Goal: Register for event/course

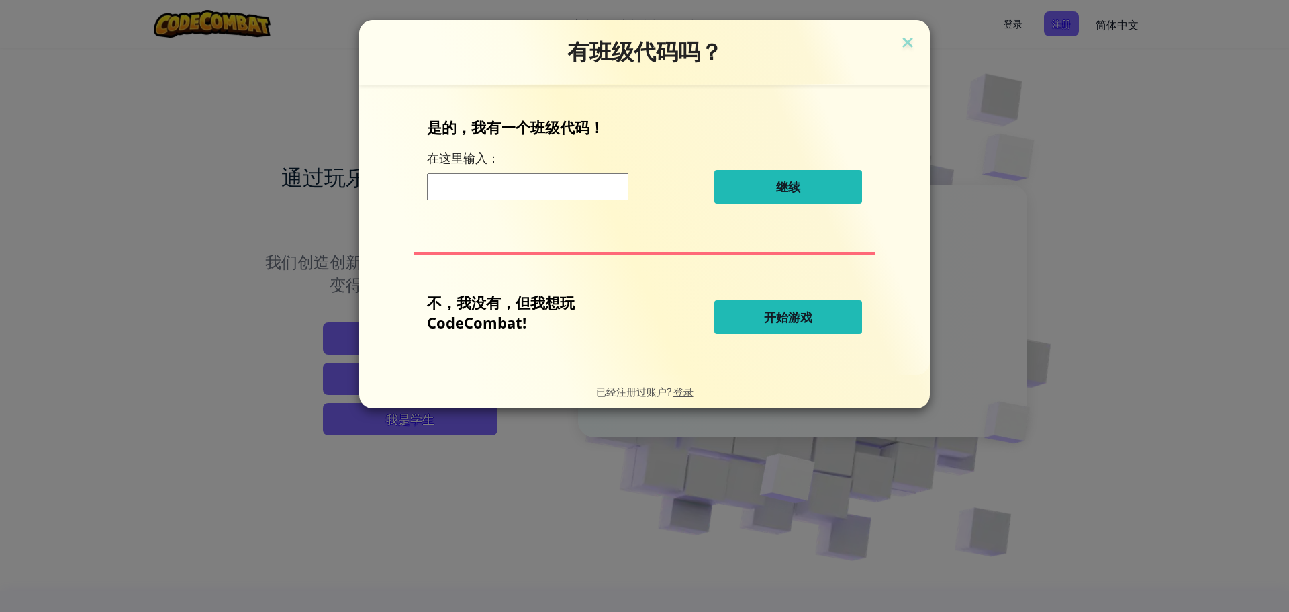
click at [518, 191] on input at bounding box center [527, 186] width 201 height 27
click at [779, 310] on span "开始游戏" at bounding box center [788, 317] width 48 height 16
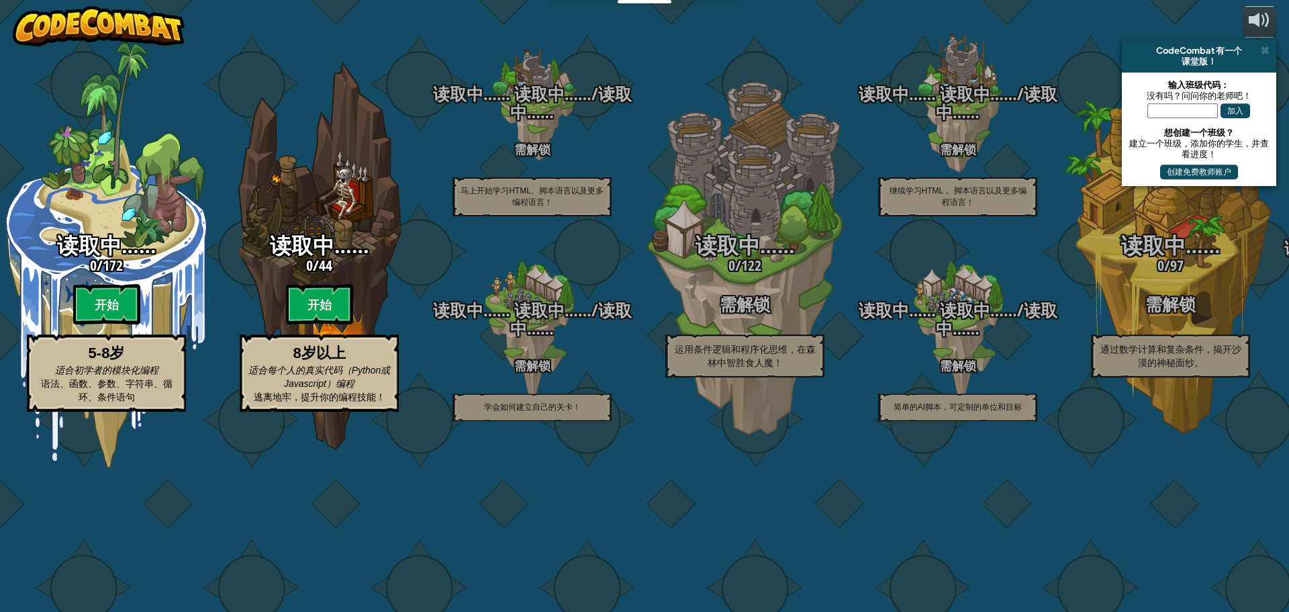
select select "zh-HANS"
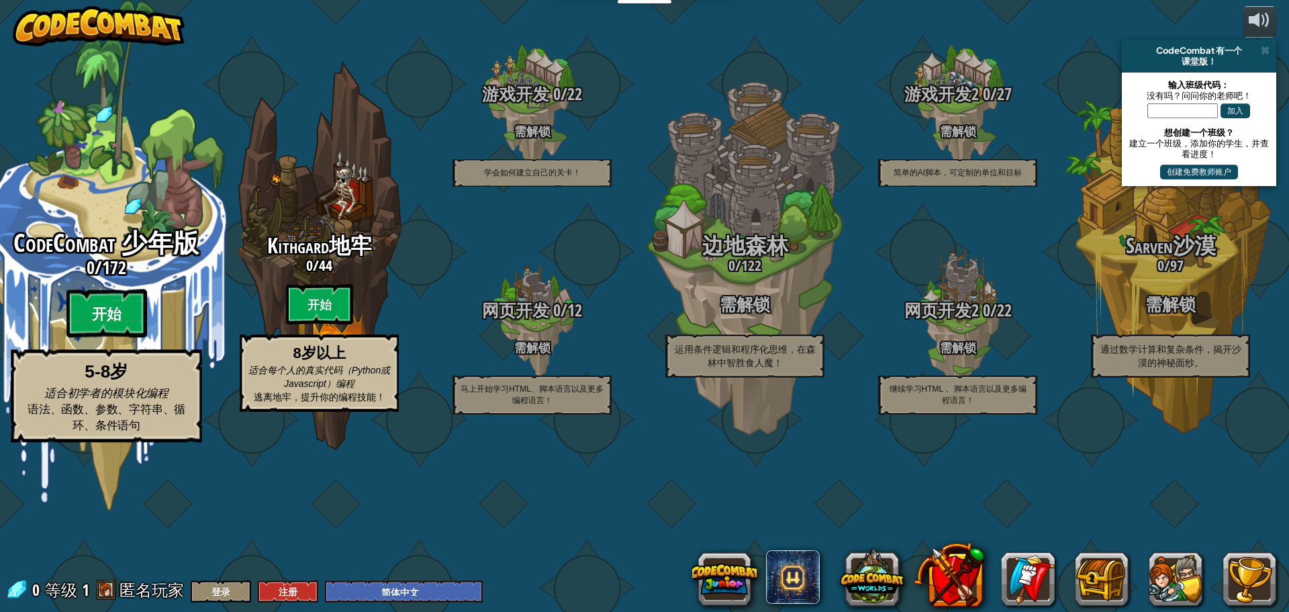
click at [118, 338] on btn "开始" at bounding box center [106, 313] width 81 height 48
select select "zh-HANS"
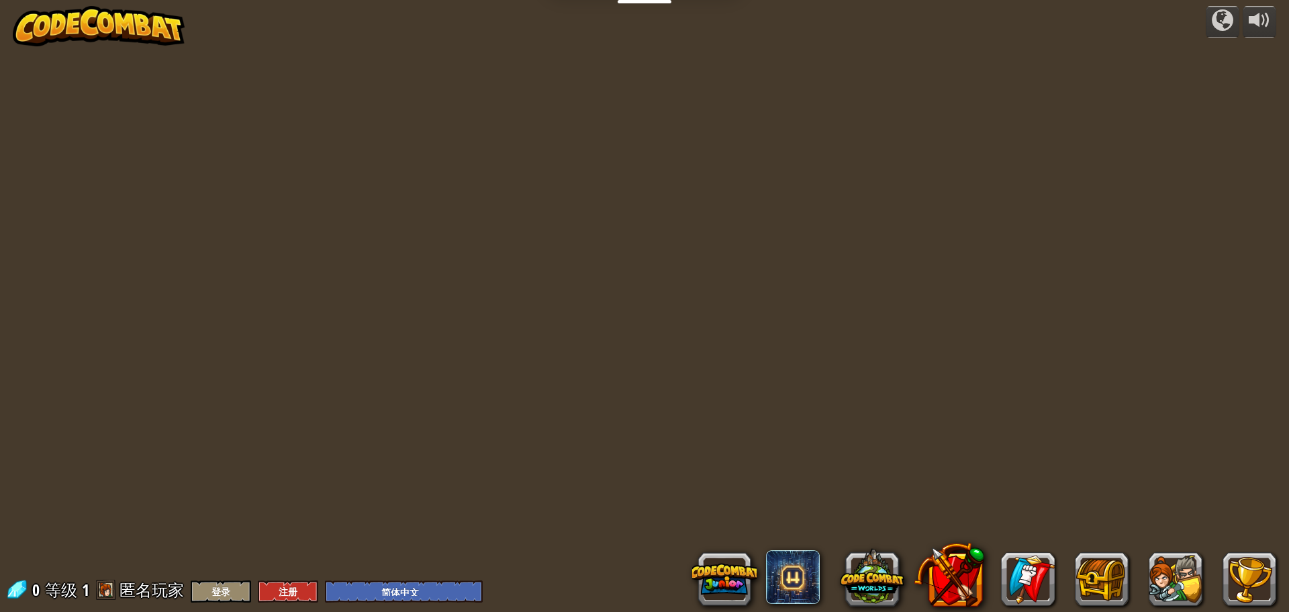
select select "zh-HANS"
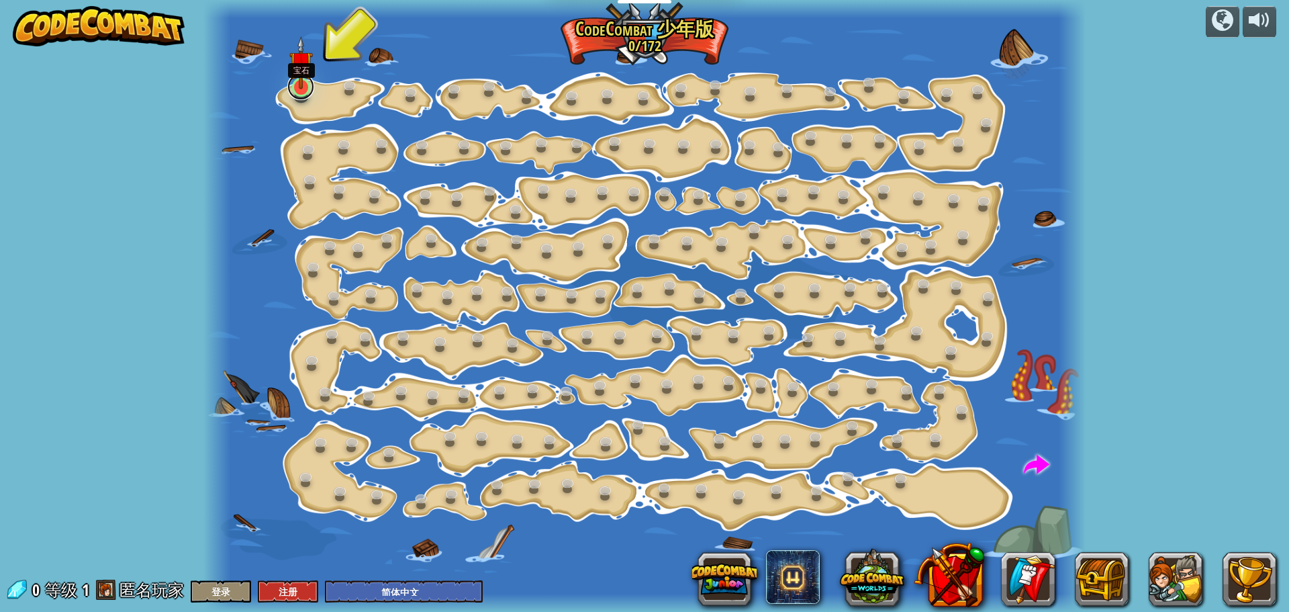
click at [304, 91] on link at bounding box center [300, 86] width 27 height 27
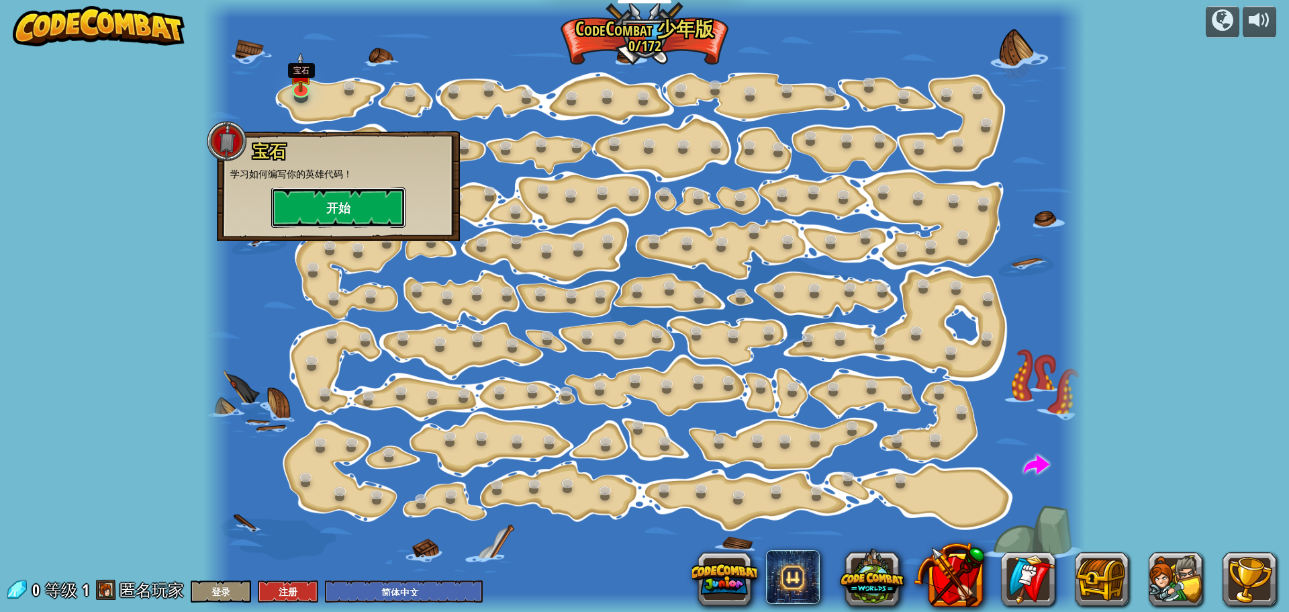
click at [331, 208] on button "开始" at bounding box center [338, 207] width 134 height 40
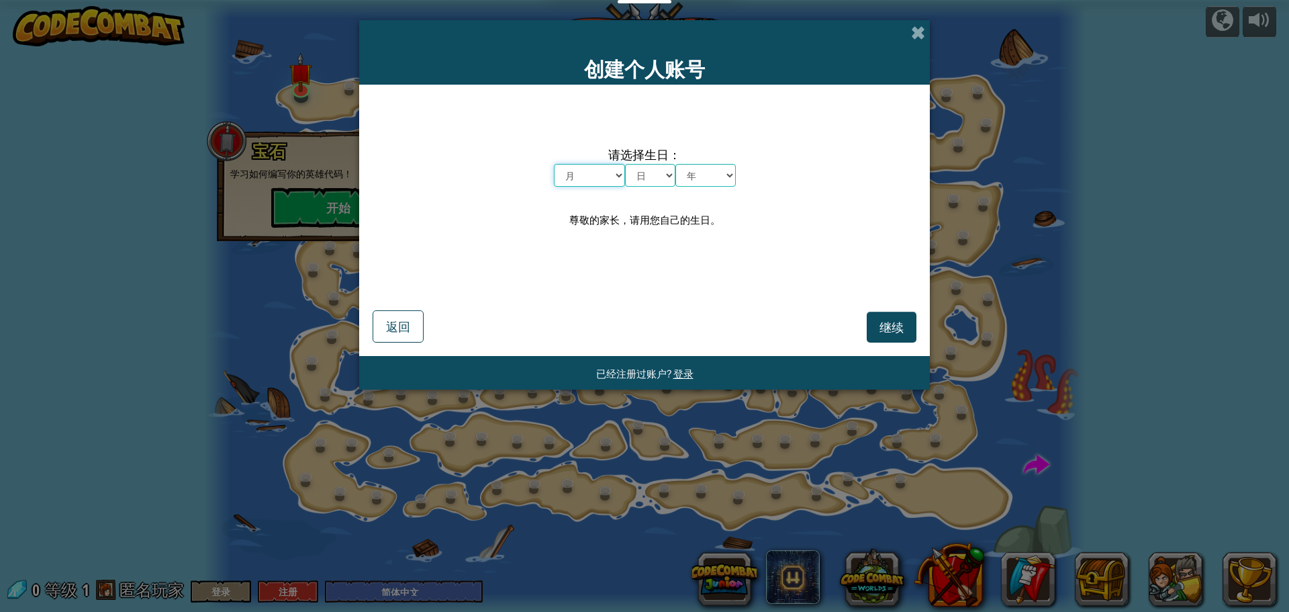
click at [601, 176] on select "月 一月 二月 三月 四月 五月 六月 七月 八月 九月 十月 十一月 十二月" at bounding box center [589, 175] width 71 height 23
select select "10"
click at [554, 164] on select "月 一月 二月 三月 四月 五月 六月 七月 八月 九月 十月 十一月 十二月" at bounding box center [589, 175] width 71 height 23
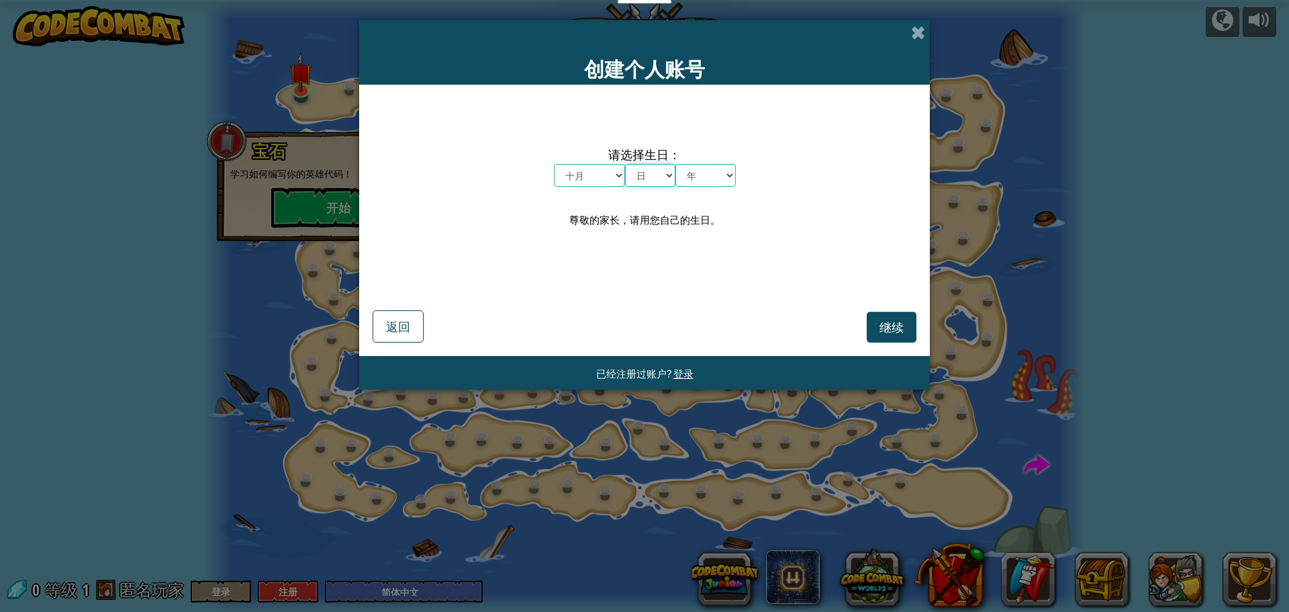
click at [665, 167] on select "日 1 2 3 4 5 6 7 8 9 10 11 12 13 14 15 16 17 18 19 20 21 22 23 24 25 26 27 28 29…" at bounding box center [650, 175] width 50 height 23
click at [664, 173] on select "日 1 2 3 4 5 6 7 8 9 10 11 12 13 14 15 16 17 18 19 20 21 22 23 24 25 26 27 28 29…" at bounding box center [650, 175] width 50 height 23
select select "9"
click at [625, 164] on select "日 1 2 3 4 5 6 7 8 9 10 11 12 13 14 15 16 17 18 19 20 21 22 23 24 25 26 27 28 29…" at bounding box center [650, 175] width 50 height 23
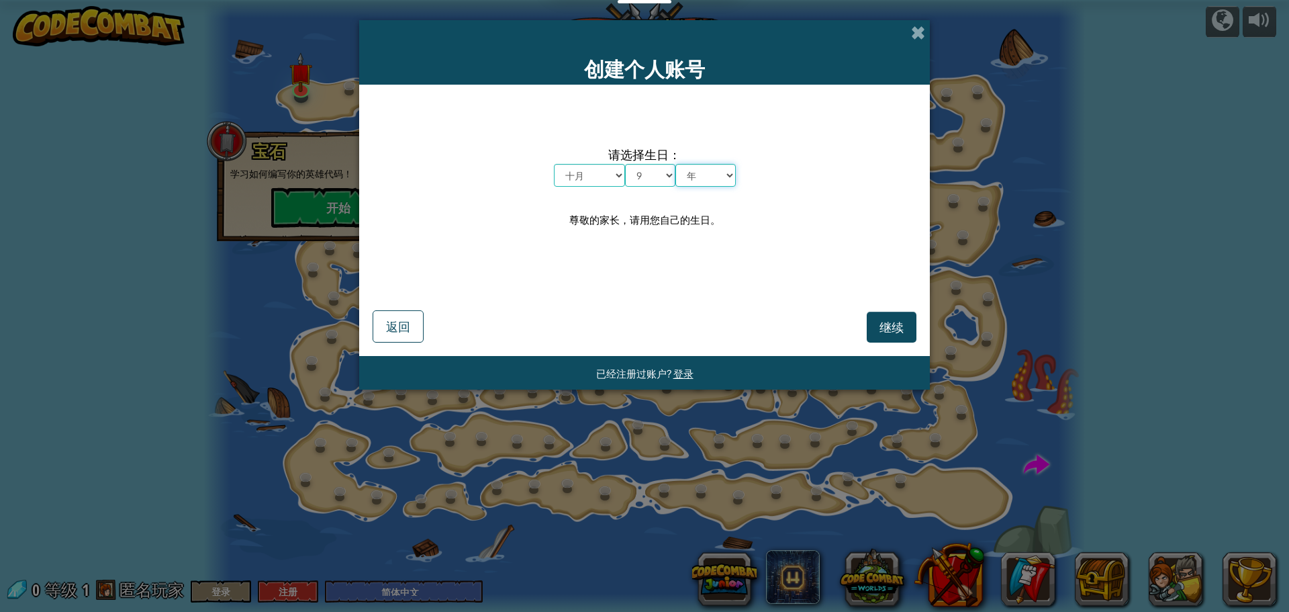
drag, startPoint x: 727, startPoint y: 177, endPoint x: 727, endPoint y: 185, distance: 8.1
click at [727, 177] on select "年 2025 2024 2023 2022 2021 2020 2019 2018 2017 2016 2015 2014 2013 2012 2011 20…" at bounding box center [706, 175] width 60 height 23
select select "1995"
click at [676, 164] on select "年 2025 2024 2023 2022 2021 2020 2019 2018 2017 2016 2015 2014 2013 2012 2011 20…" at bounding box center [706, 175] width 60 height 23
click at [908, 328] on button "继续" at bounding box center [892, 327] width 50 height 31
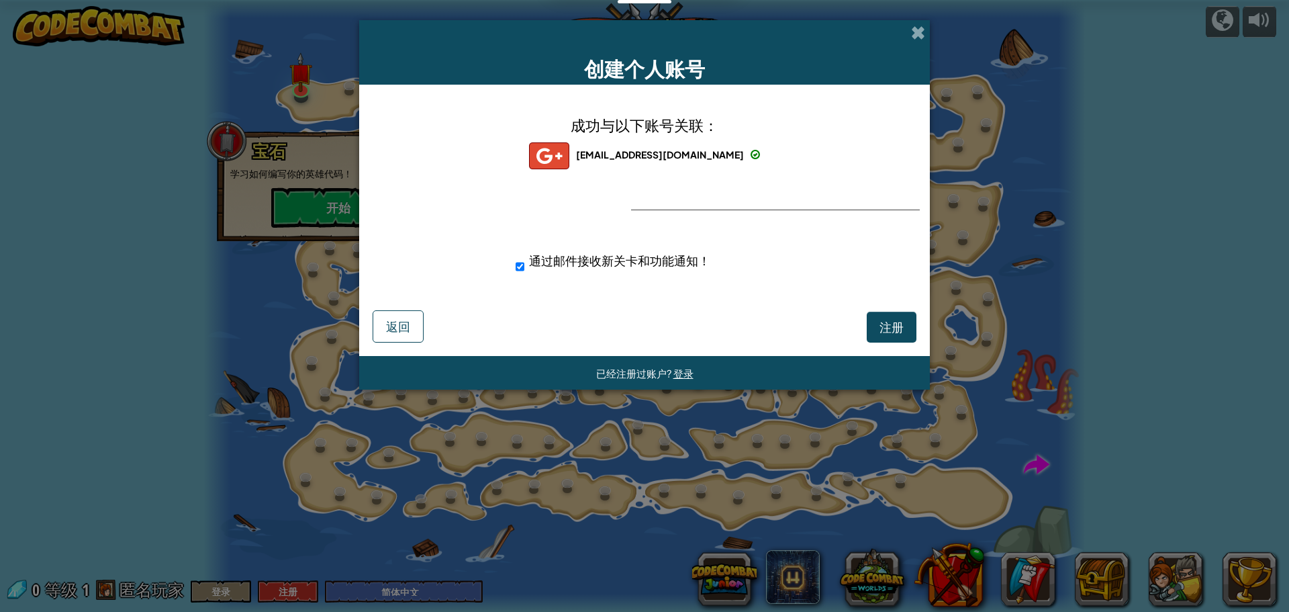
click at [702, 200] on div "成功与以下账号关联： feng1340748589@gmail.com feng1340748589@gmail.com feng1340748589+gpl…" at bounding box center [644, 203] width 537 height 210
click at [899, 328] on span "注册" at bounding box center [892, 326] width 24 height 15
click at [685, 374] on span "登录" at bounding box center [684, 373] width 20 height 13
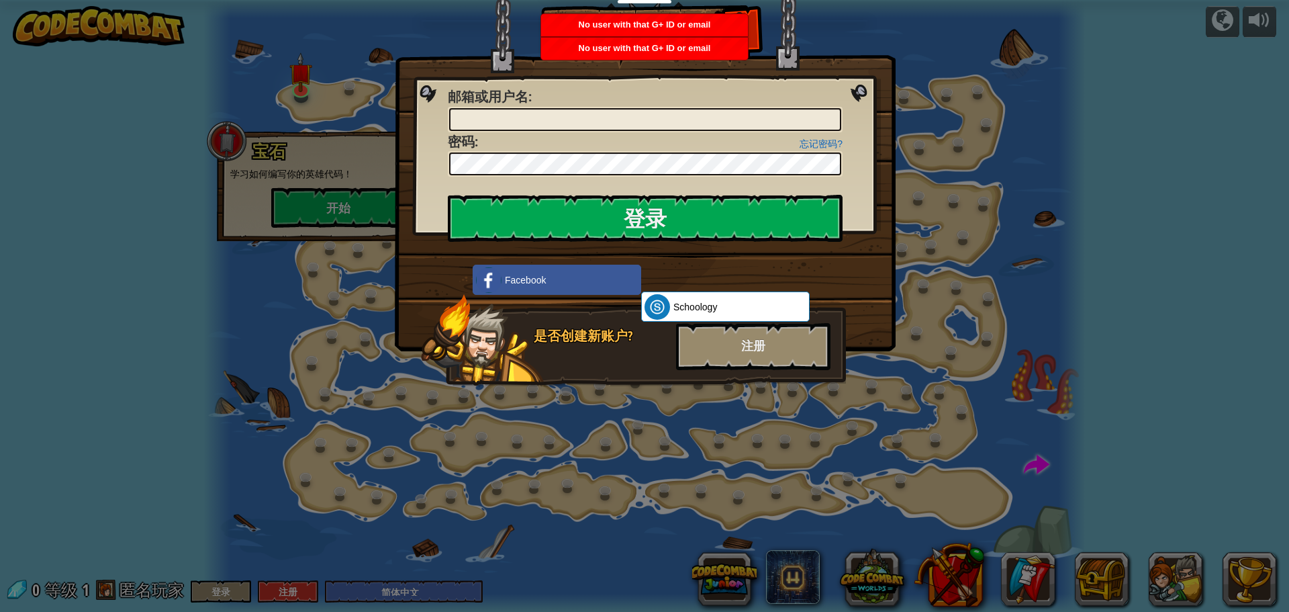
click at [870, 97] on img at bounding box center [645, 155] width 501 height 391
click at [583, 349] on div "是否创建新账户? 注册" at bounding box center [633, 340] width 425 height 93
click at [739, 355] on div "注册" at bounding box center [753, 346] width 154 height 47
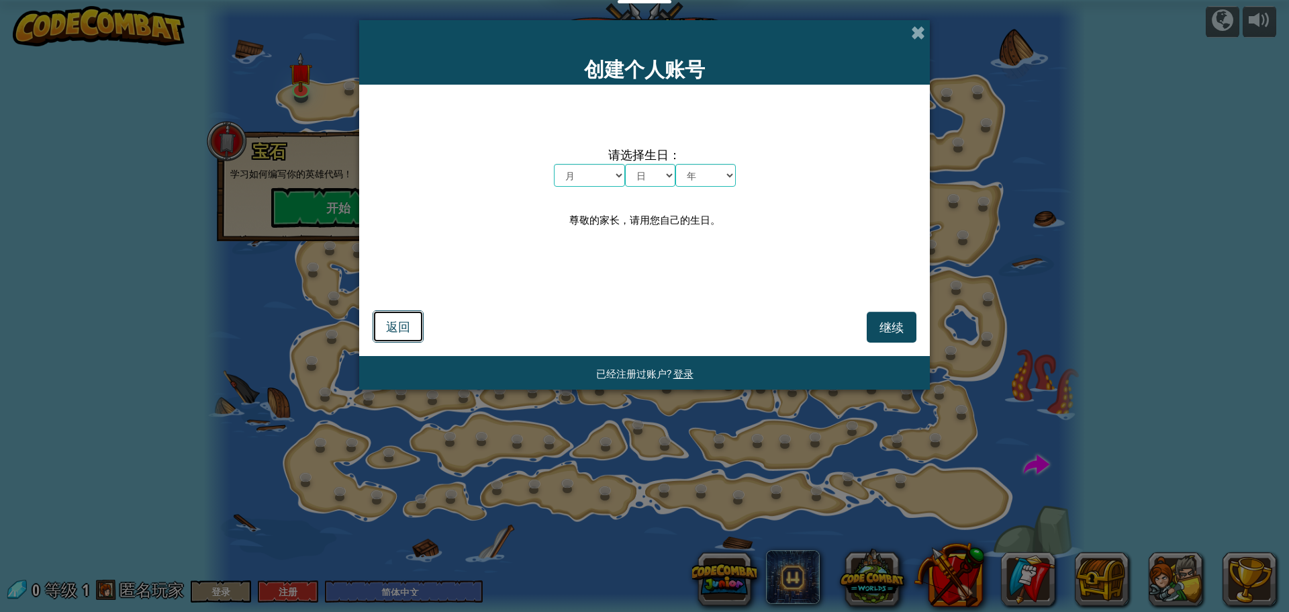
click at [399, 324] on span "返回" at bounding box center [398, 325] width 24 height 15
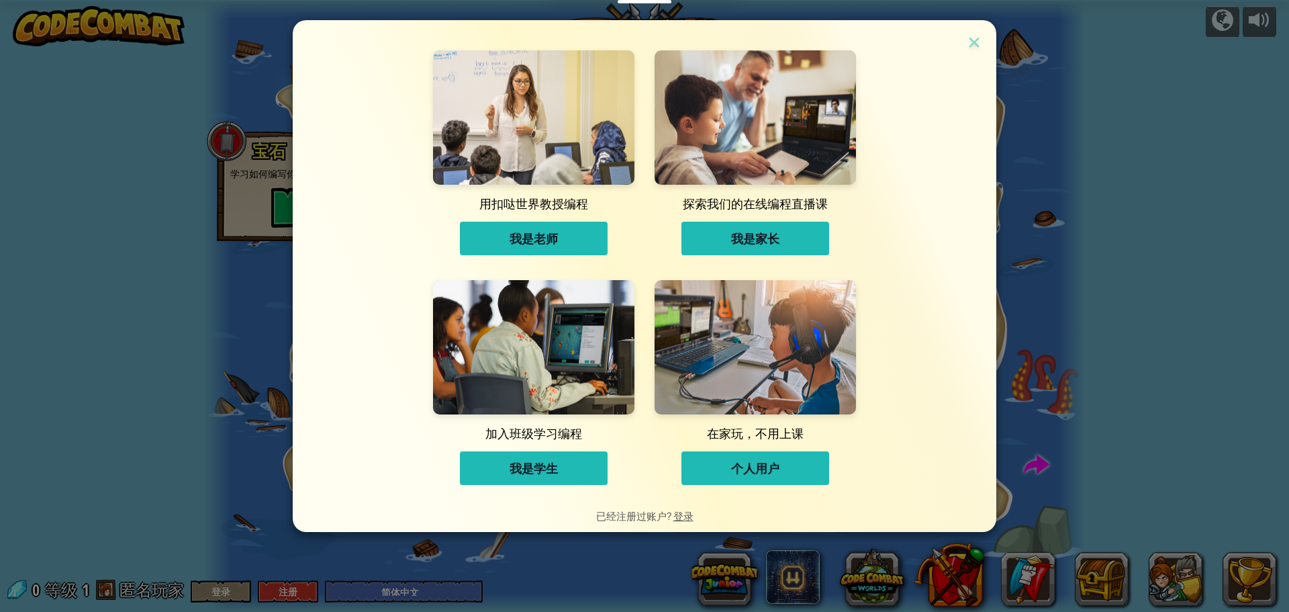
click at [581, 473] on button "我是学生" at bounding box center [534, 468] width 148 height 34
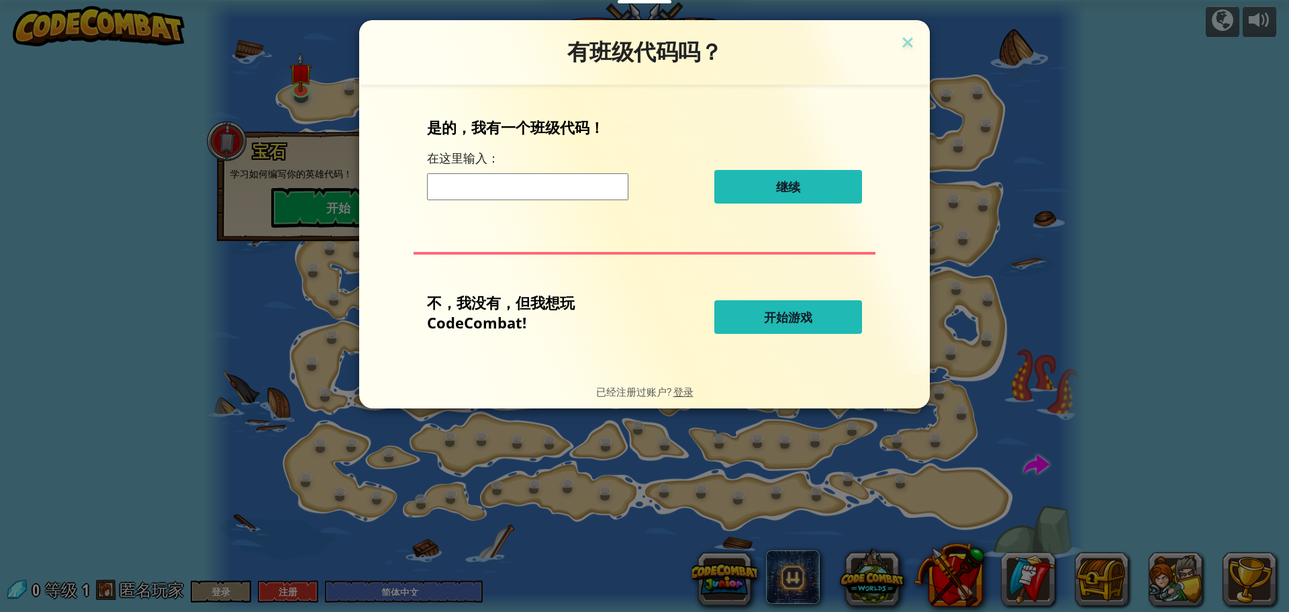
click at [812, 321] on span "开始游戏" at bounding box center [788, 317] width 48 height 16
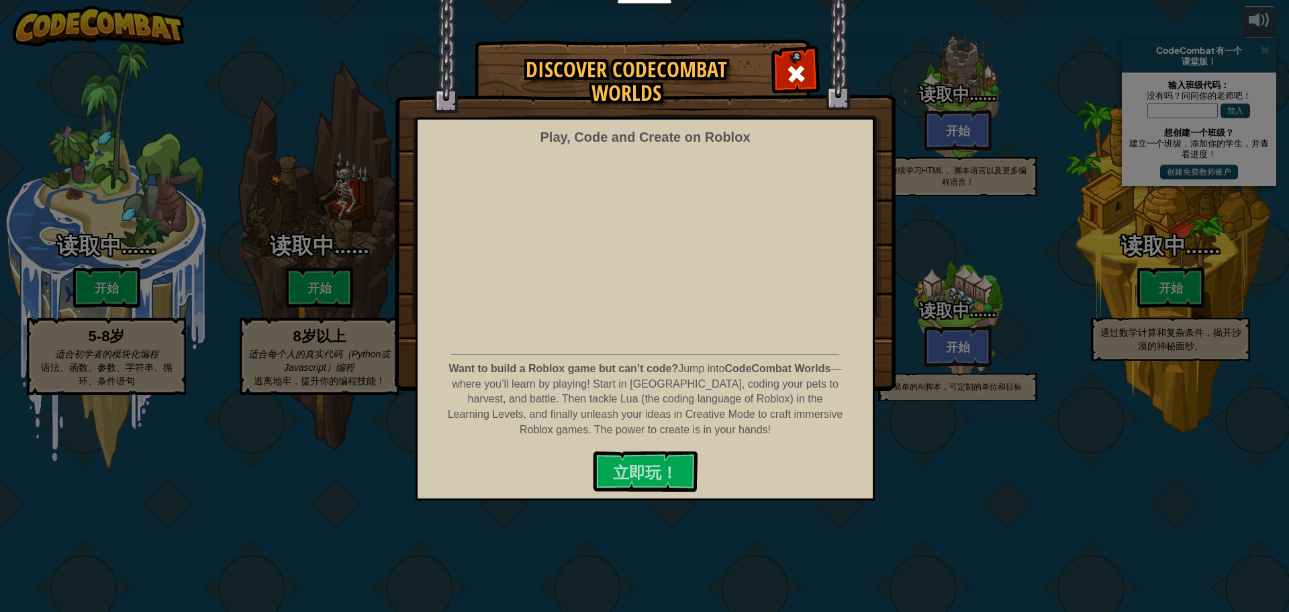
select select "zh-HANS"
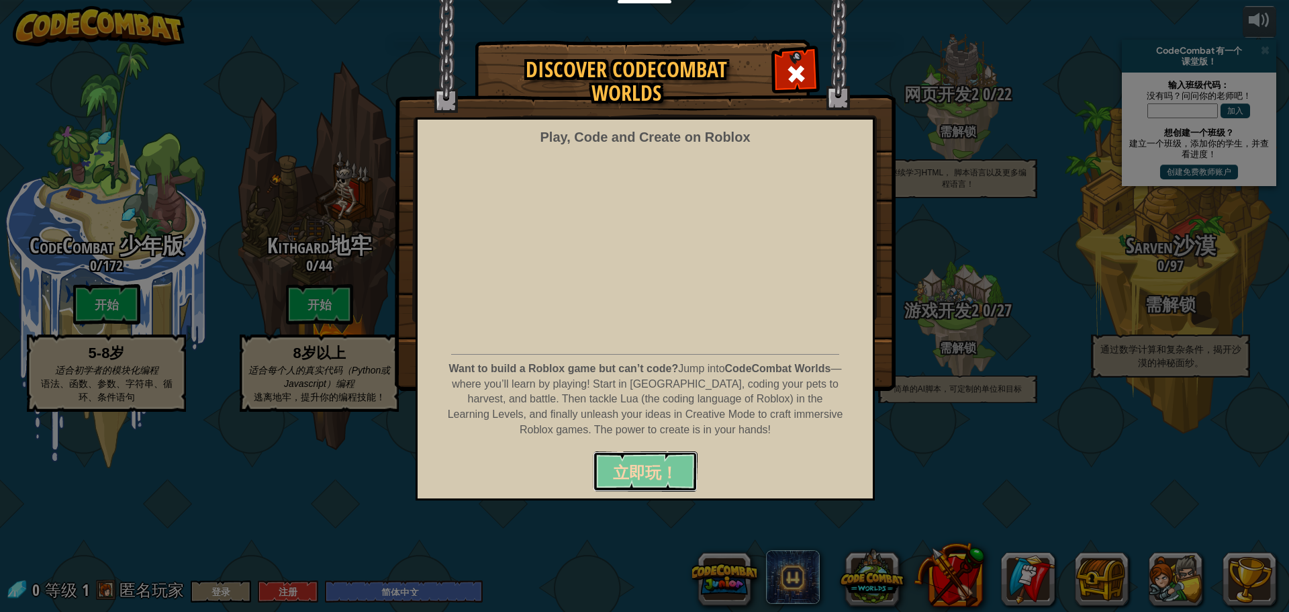
click at [645, 466] on span "立即玩！" at bounding box center [645, 471] width 64 height 21
click at [646, 454] on button "立即玩！" at bounding box center [645, 471] width 105 height 40
click at [796, 71] on span at bounding box center [796, 73] width 21 height 21
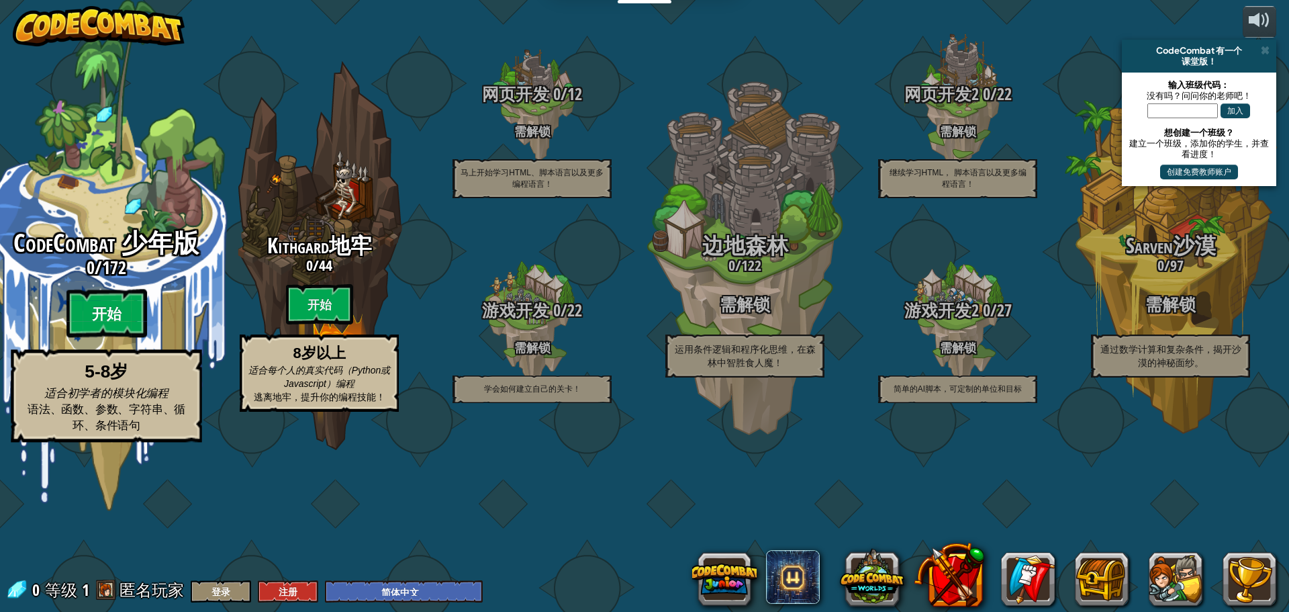
click at [115, 338] on btn "开始" at bounding box center [106, 313] width 81 height 48
select select "zh-HANS"
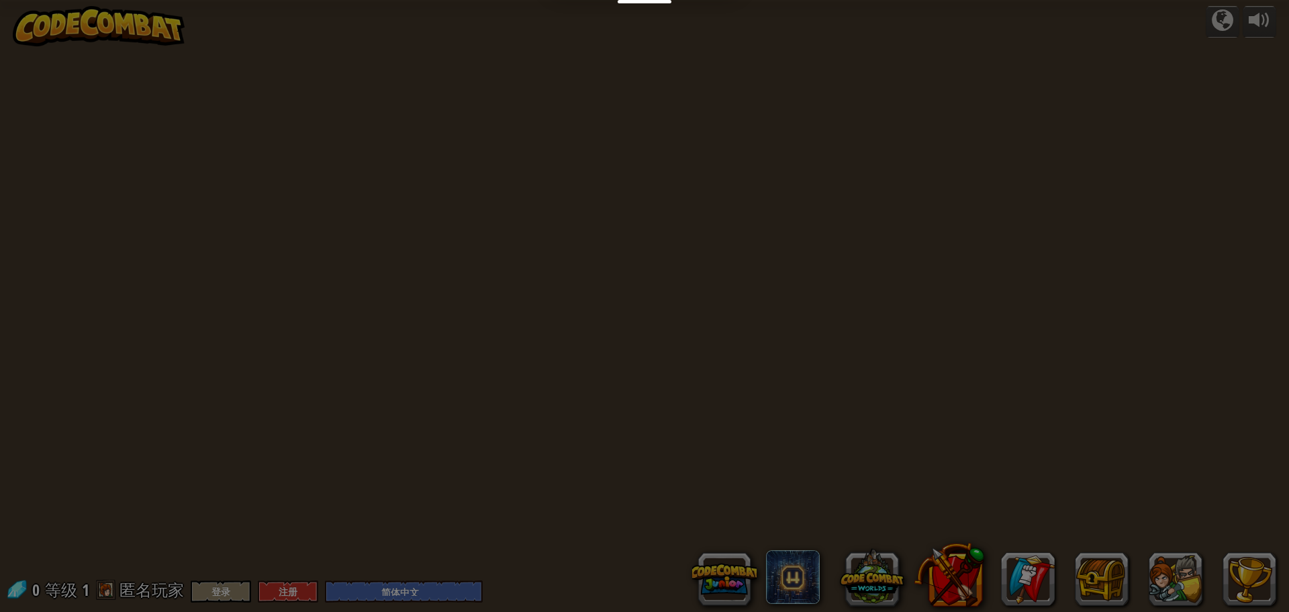
select select "zh-HANS"
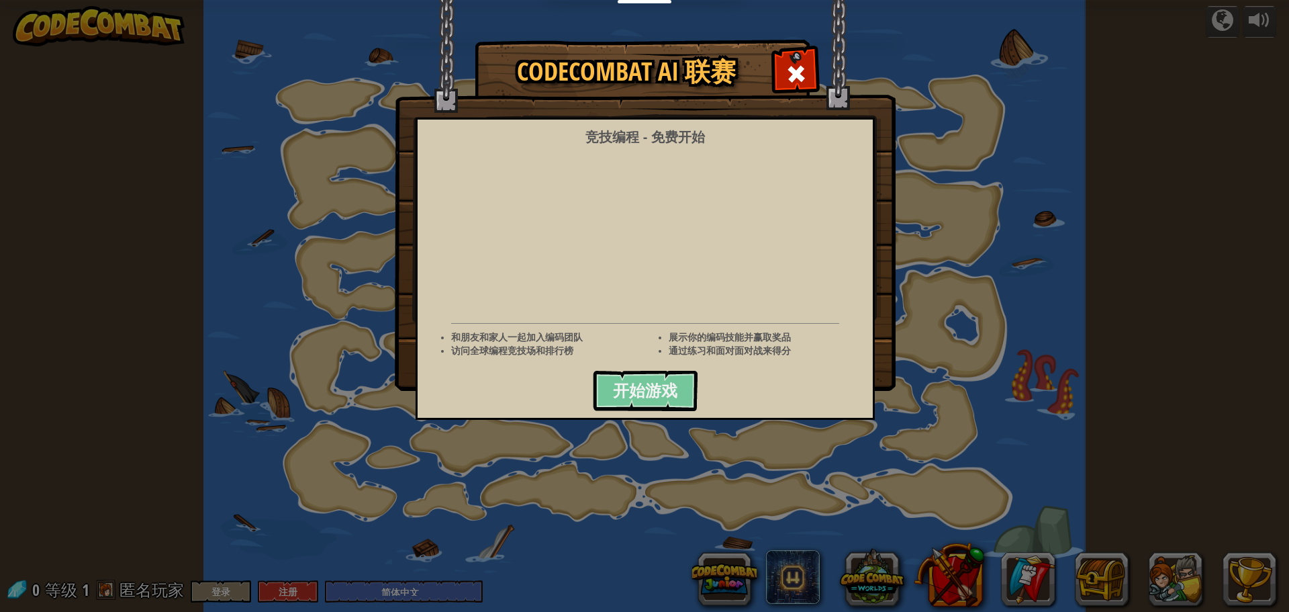
select select "zh-HANS"
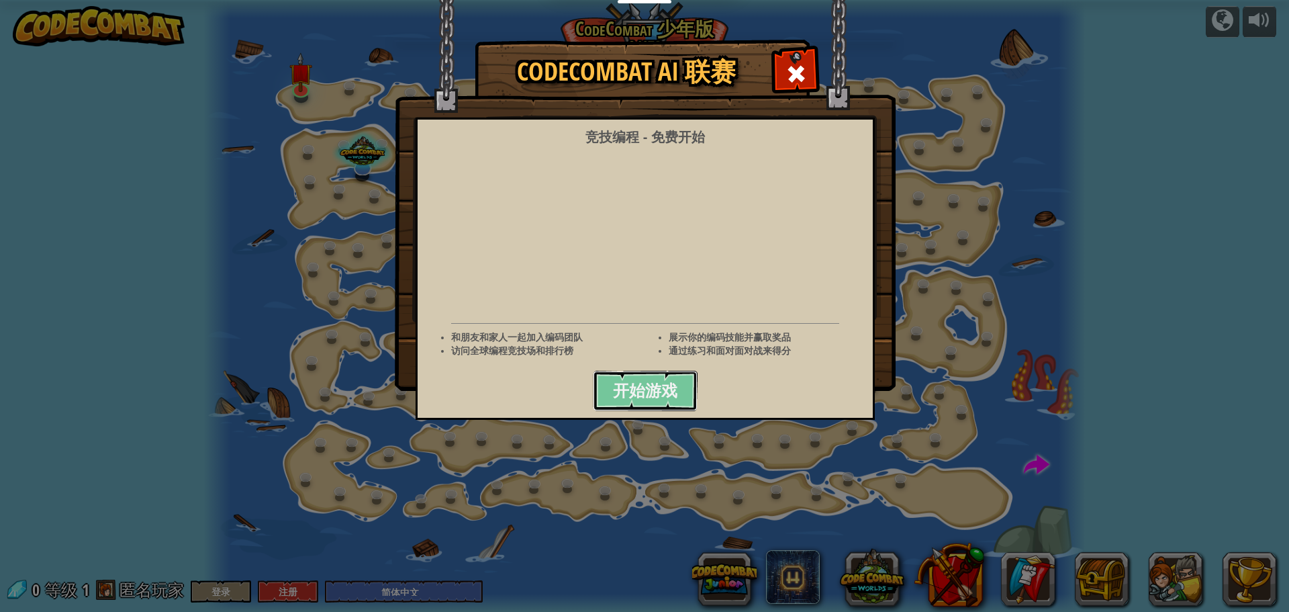
click at [647, 390] on span "开始游戏" at bounding box center [645, 389] width 64 height 21
click at [810, 70] on div at bounding box center [796, 72] width 42 height 42
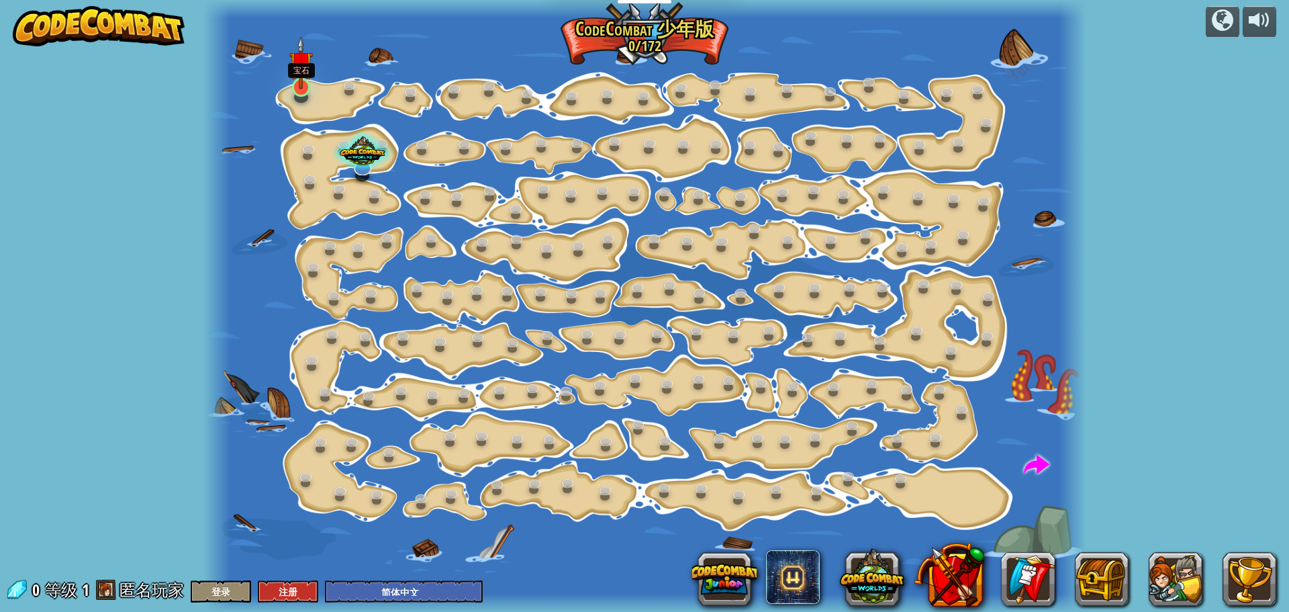
click at [308, 89] on div at bounding box center [300, 87] width 17 height 19
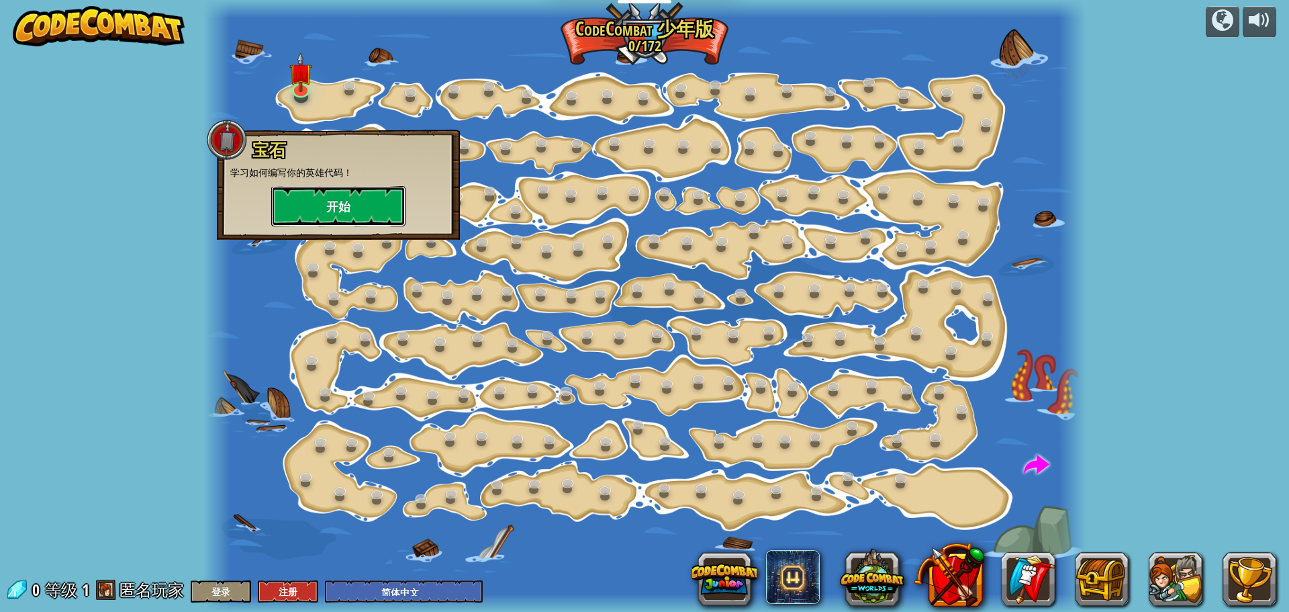
click at [342, 197] on button "开始" at bounding box center [338, 206] width 134 height 40
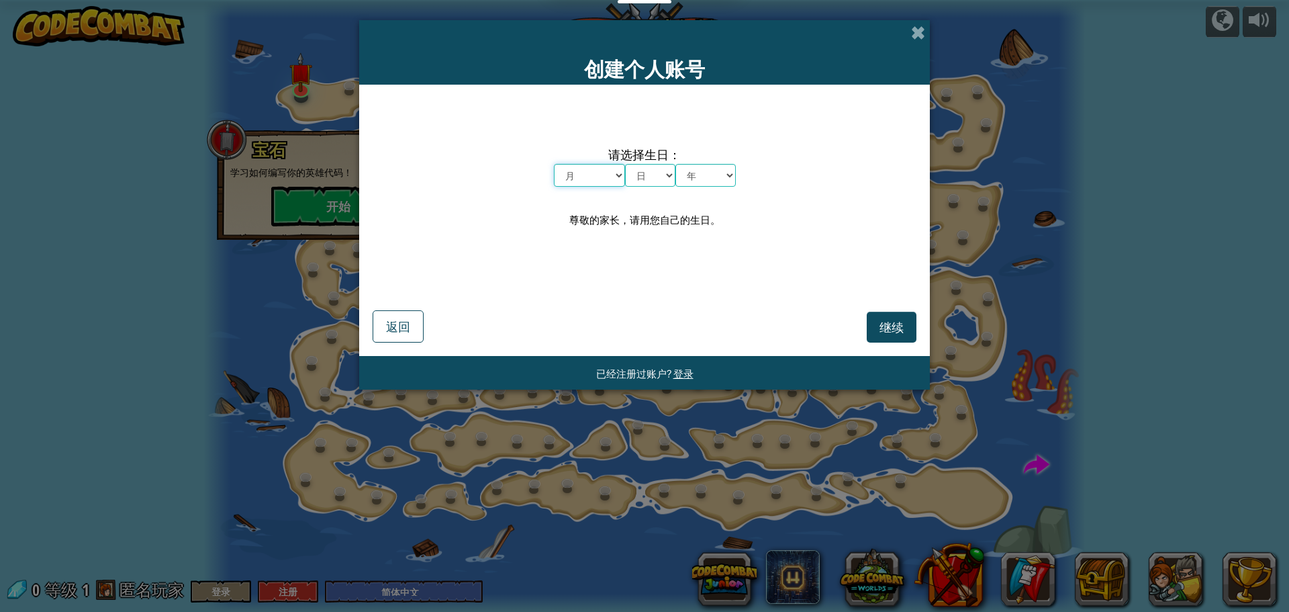
click at [601, 184] on select "月 一月 二月 三月 四月 五月 六月 七月 八月 九月 十月 十一月 十二月" at bounding box center [589, 175] width 71 height 23
select select "10"
click at [554, 164] on select "月 一月 二月 三月 四月 五月 六月 七月 八月 九月 十月 十一月 十二月" at bounding box center [589, 175] width 71 height 23
click at [666, 173] on select "日 1 2 3 4 5 6 7 8 9 10 11 12 13 14 15 16 17 18 19 20 21 22 23 24 25 26 27 28 29…" at bounding box center [650, 175] width 50 height 23
select select "9"
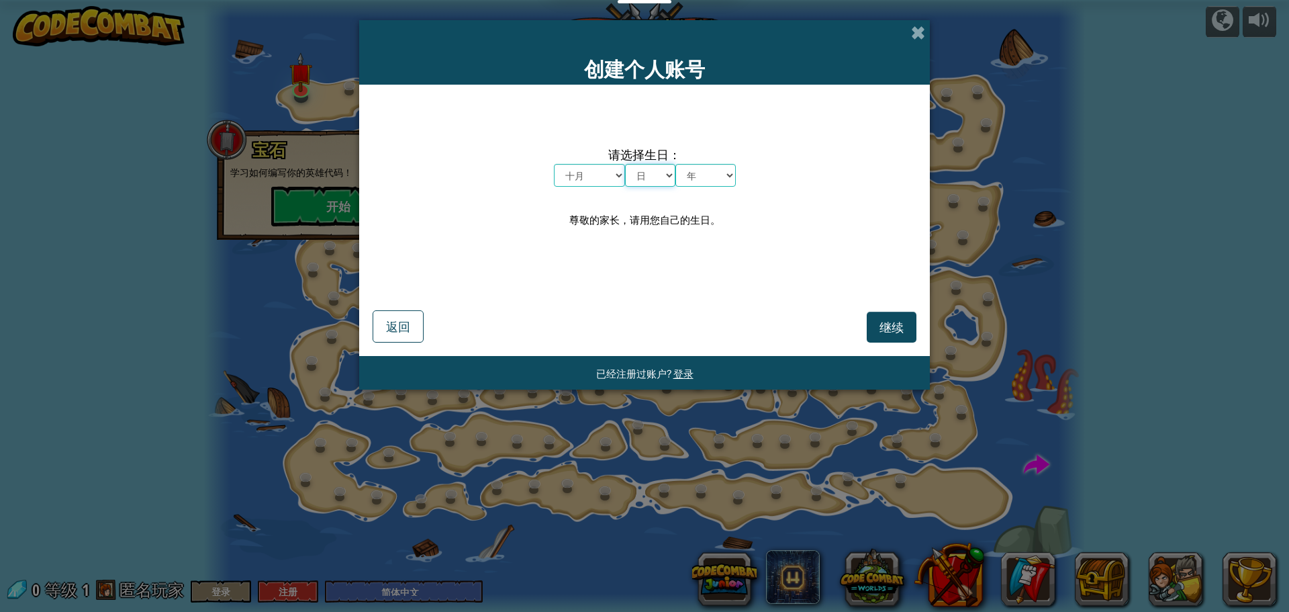
click at [625, 164] on select "日 1 2 3 4 5 6 7 8 9 10 11 12 13 14 15 16 17 18 19 20 21 22 23 24 25 26 27 28 29…" at bounding box center [650, 175] width 50 height 23
click at [733, 174] on select "年 2025 2024 2023 2022 2021 2020 2019 2018 2017 2016 2015 2014 2013 2012 2011 20…" at bounding box center [706, 175] width 60 height 23
select select "1995"
click at [676, 164] on select "年 2025 2024 2023 2022 2021 2020 2019 2018 2017 2016 2015 2014 2013 2012 2011 20…" at bounding box center [706, 175] width 60 height 23
click at [897, 320] on span "继续" at bounding box center [892, 326] width 24 height 15
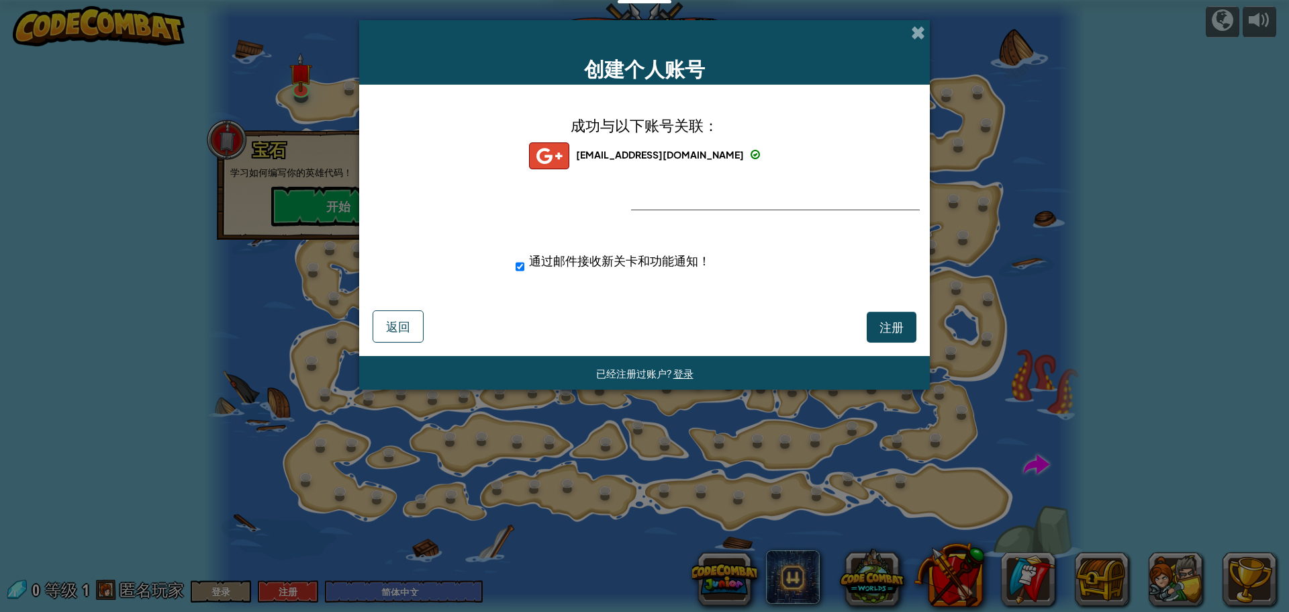
click at [772, 265] on div "通过邮件接收新关卡和功能通知！" at bounding box center [668, 259] width 305 height 19
click at [891, 332] on span "注册" at bounding box center [892, 326] width 24 height 15
click at [678, 200] on div "成功与以下账号关联： feng1340748589@gmail.com feng1340748589@gmail.com feng1340748589+gpl…" at bounding box center [644, 203] width 537 height 210
click at [684, 189] on div "成功与以下账号关联： feng1340748589@gmail.com feng1340748589@gmail.com feng1340748589+gpl…" at bounding box center [644, 203] width 537 height 210
click at [672, 206] on div "成功与以下账号关联： feng1340748589@gmail.com feng1340748589@gmail.com feng1340748589+gpl…" at bounding box center [644, 203] width 537 height 210
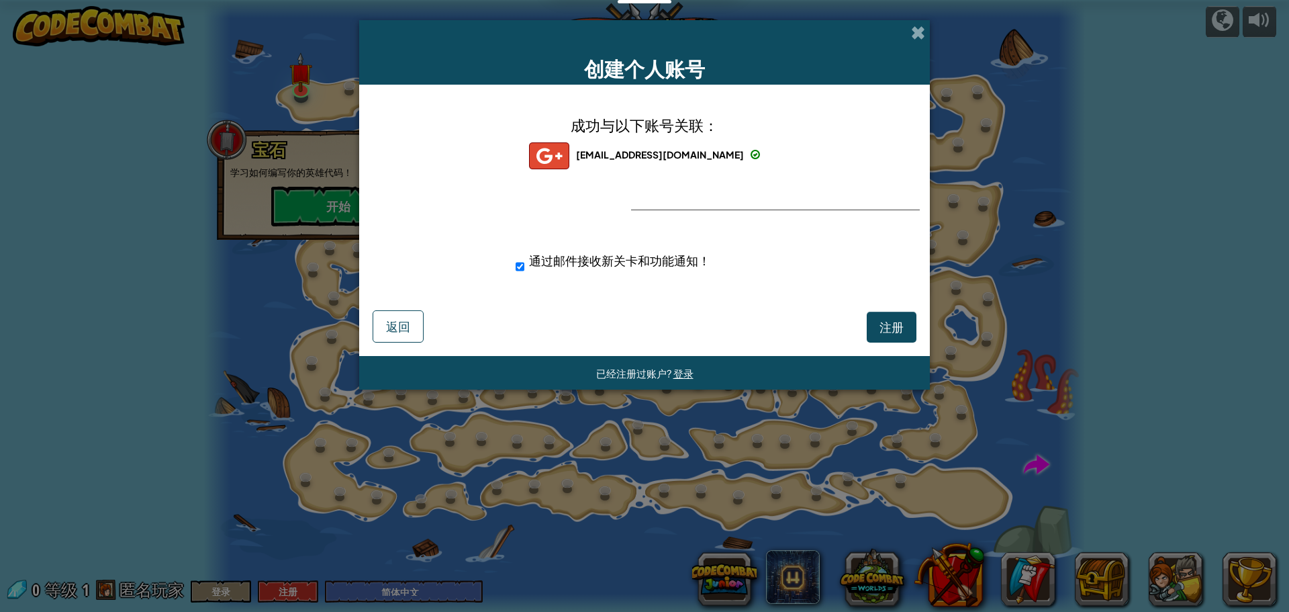
click at [602, 210] on div "成功与以下账号关联： feng1340748589@gmail.com feng1340748589@gmail.com feng1340748589+gpl…" at bounding box center [644, 203] width 537 height 210
click at [882, 324] on button "注册" at bounding box center [892, 327] width 50 height 31
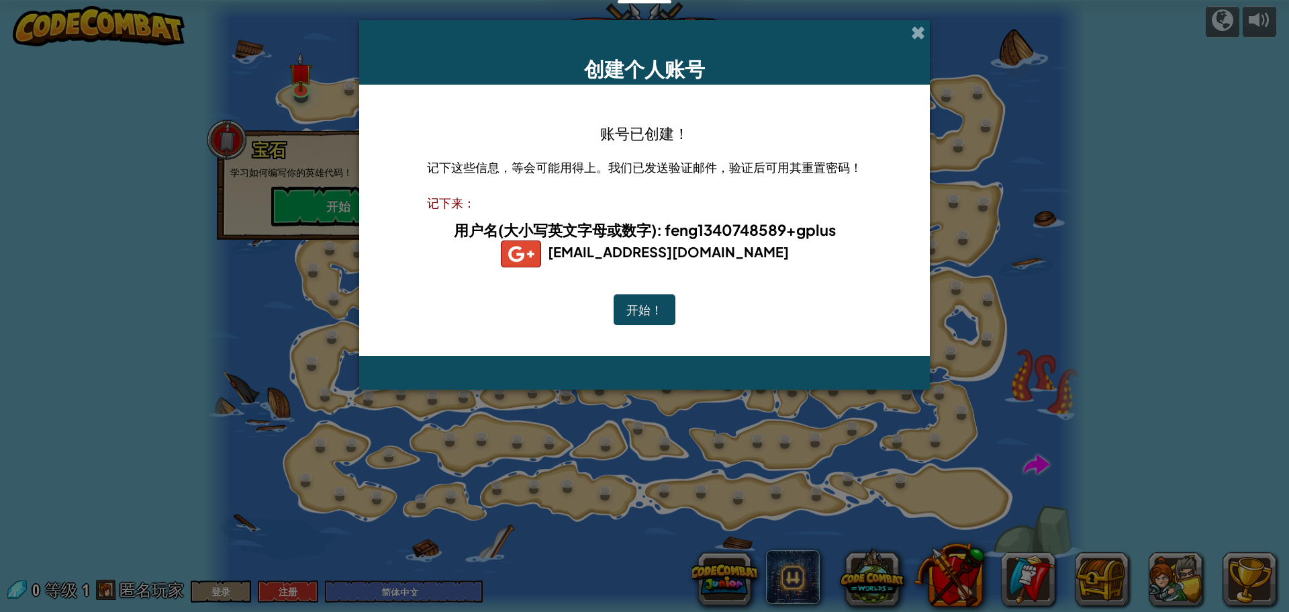
click at [639, 306] on button "开始！" at bounding box center [645, 309] width 62 height 31
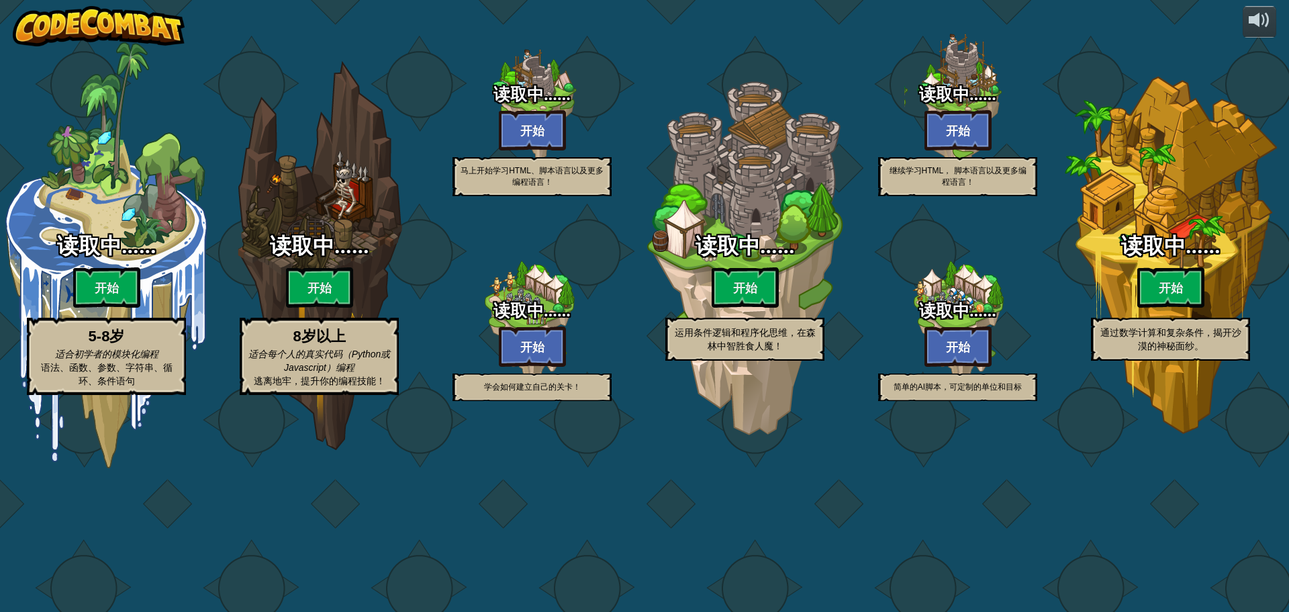
select select "zh-HANS"
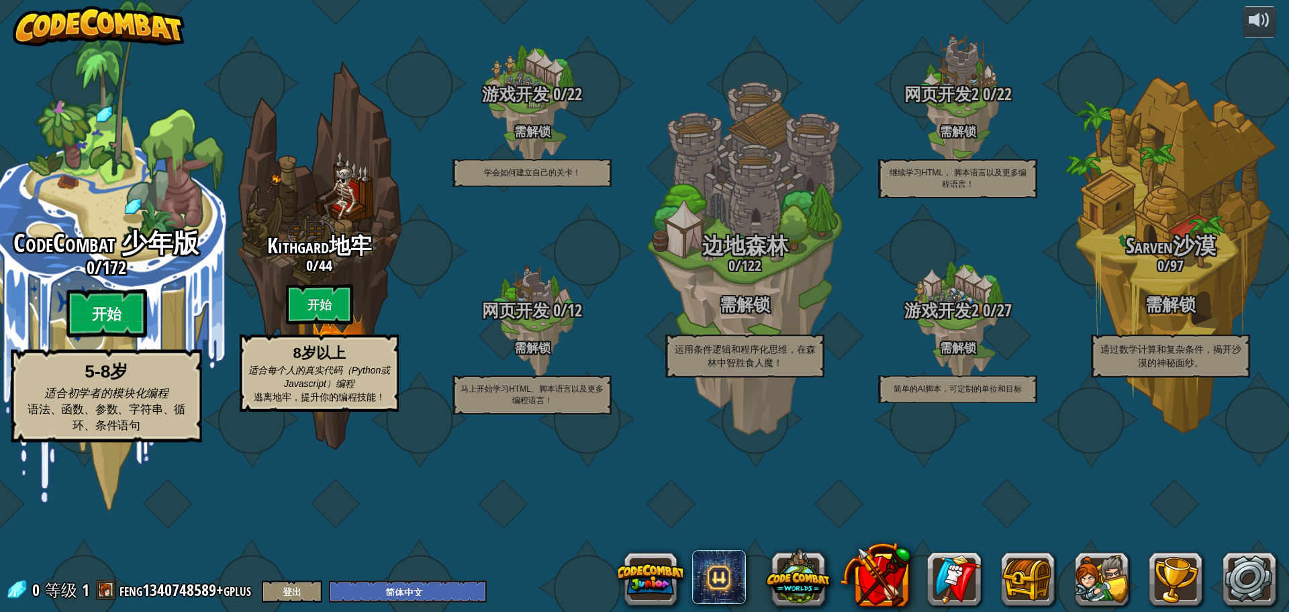
click at [116, 338] on btn "开始" at bounding box center [106, 313] width 81 height 48
select select "zh-HANS"
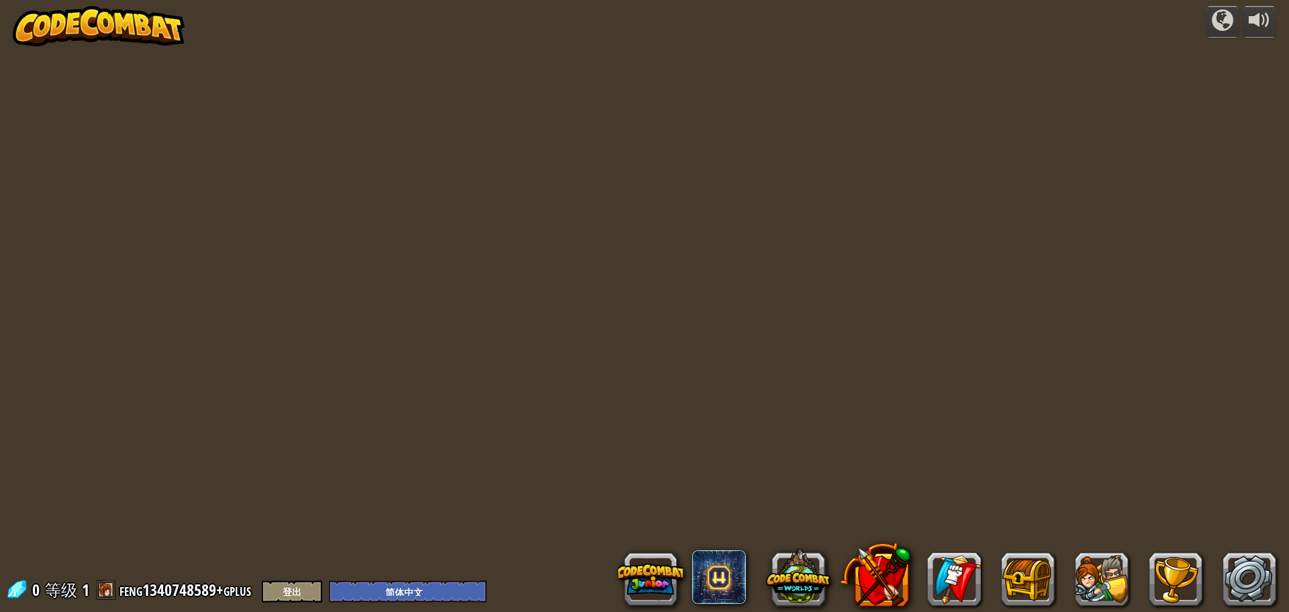
select select "zh-HANS"
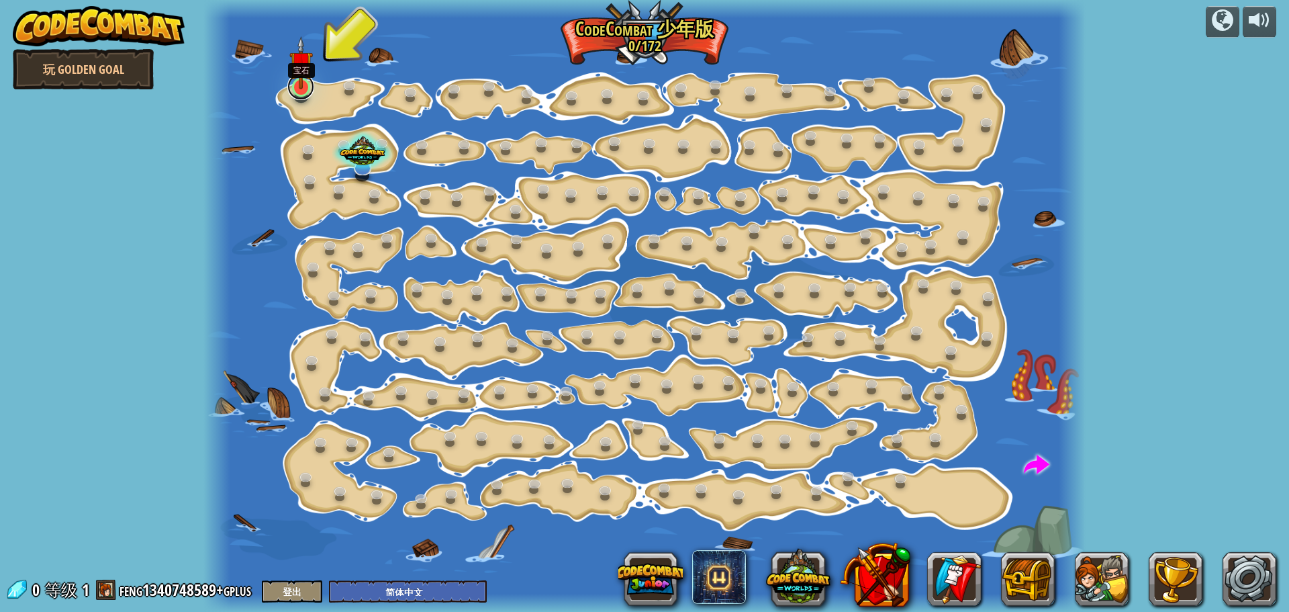
click at [305, 92] on link at bounding box center [300, 86] width 27 height 27
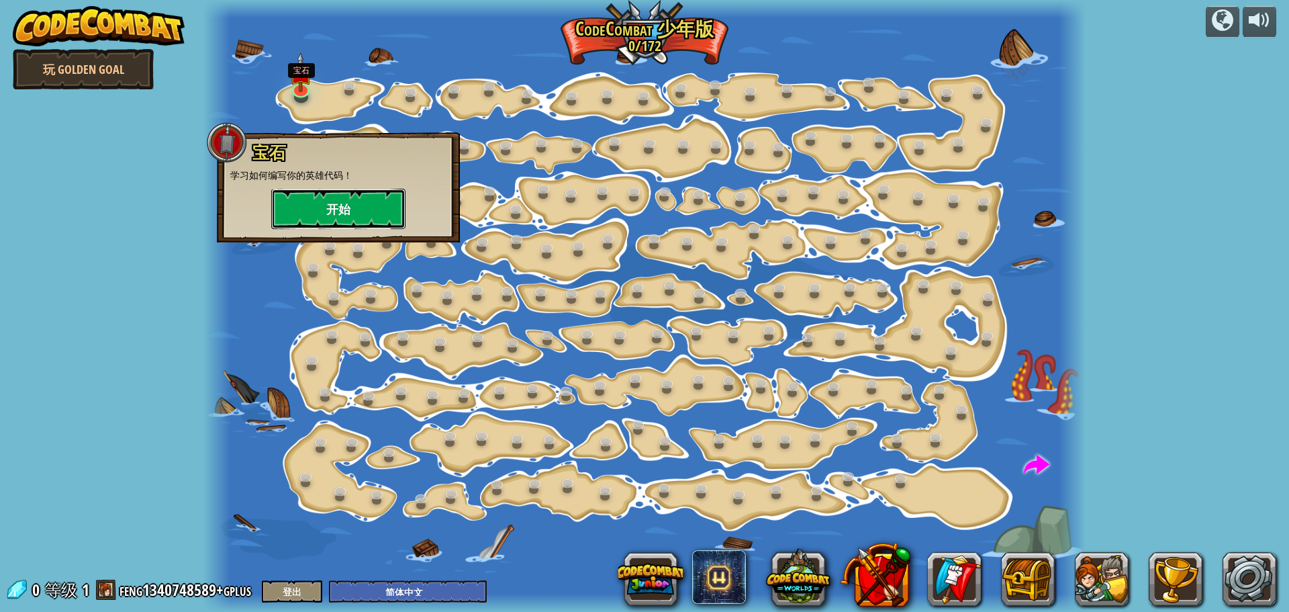
click at [347, 209] on button "开始" at bounding box center [338, 209] width 134 height 40
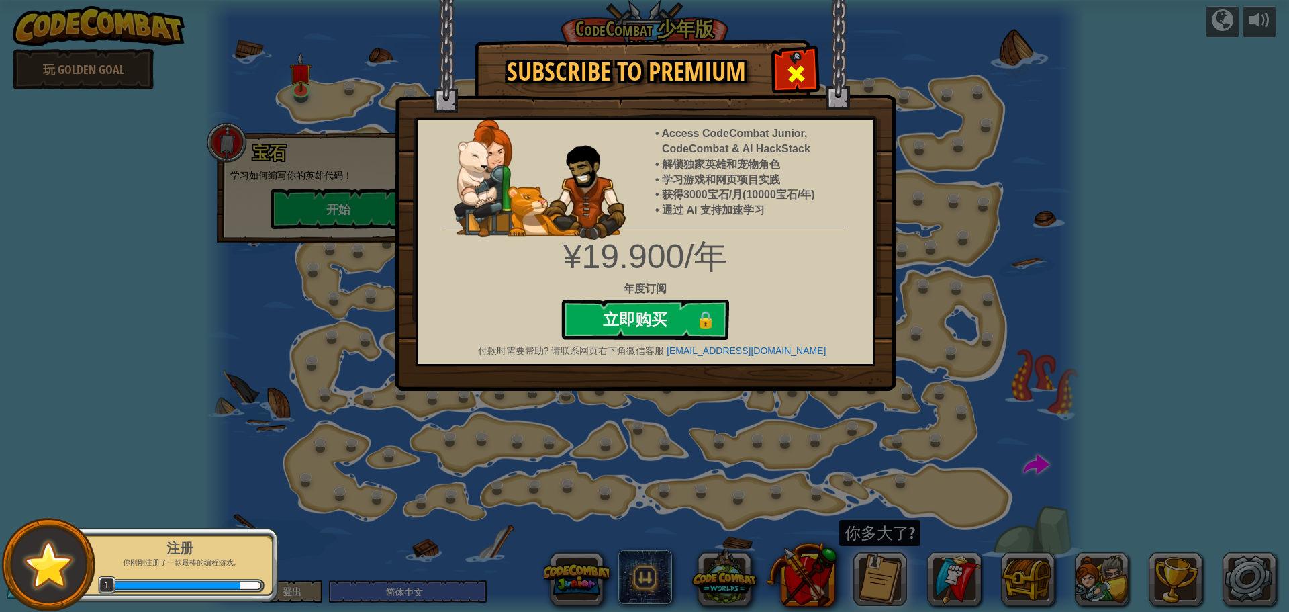
click at [794, 73] on span at bounding box center [796, 73] width 21 height 21
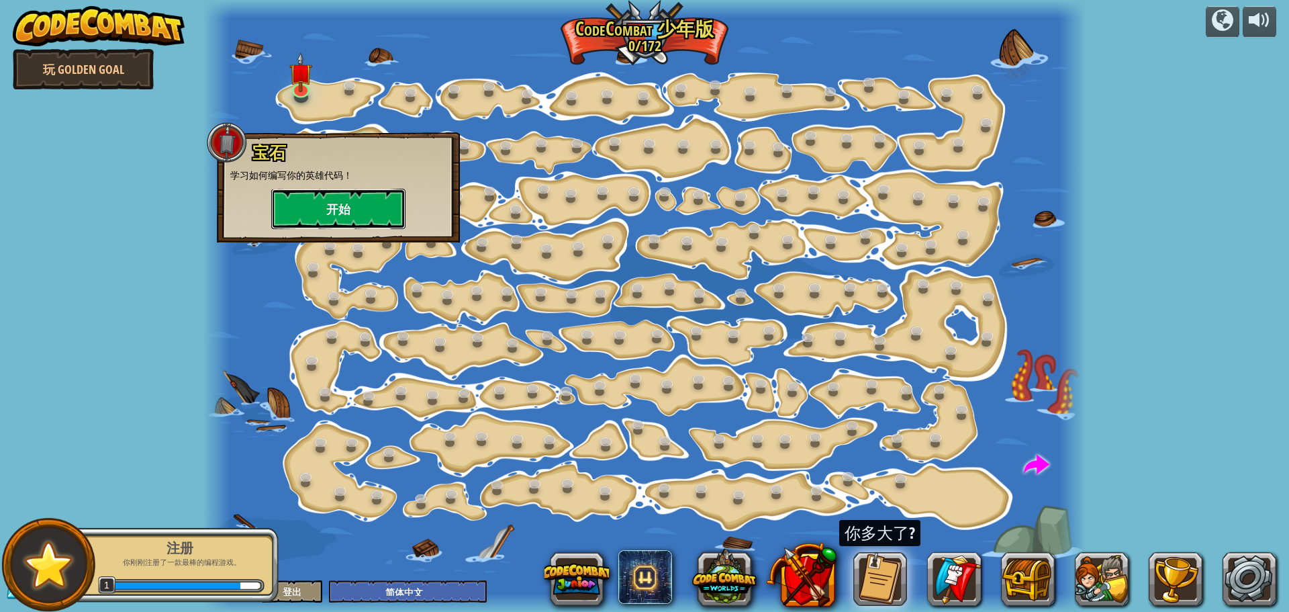
click at [341, 215] on button "开始" at bounding box center [338, 209] width 134 height 40
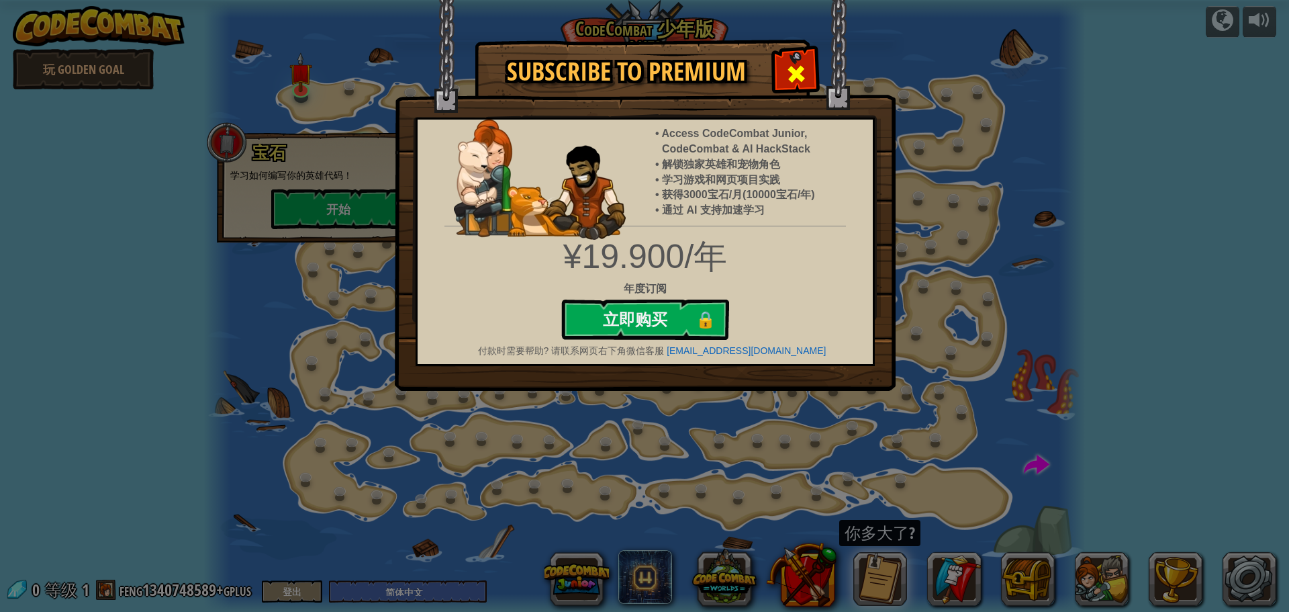
click at [799, 80] on span at bounding box center [796, 73] width 21 height 21
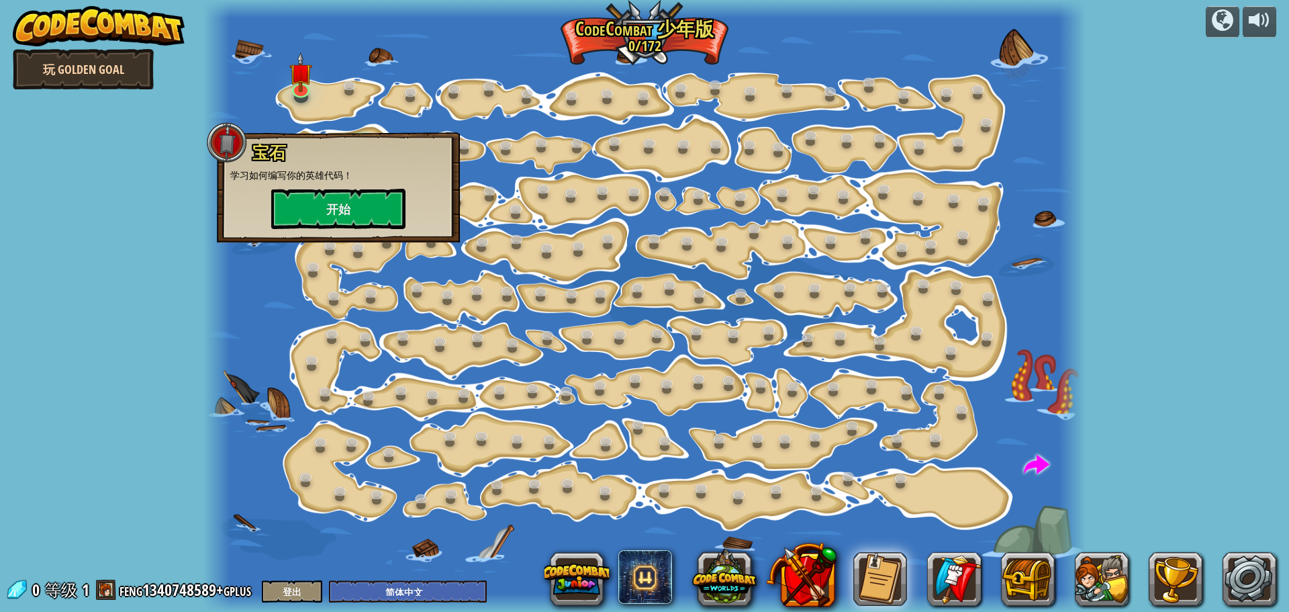
click at [85, 58] on link "玩 Golden Goal" at bounding box center [83, 69] width 141 height 40
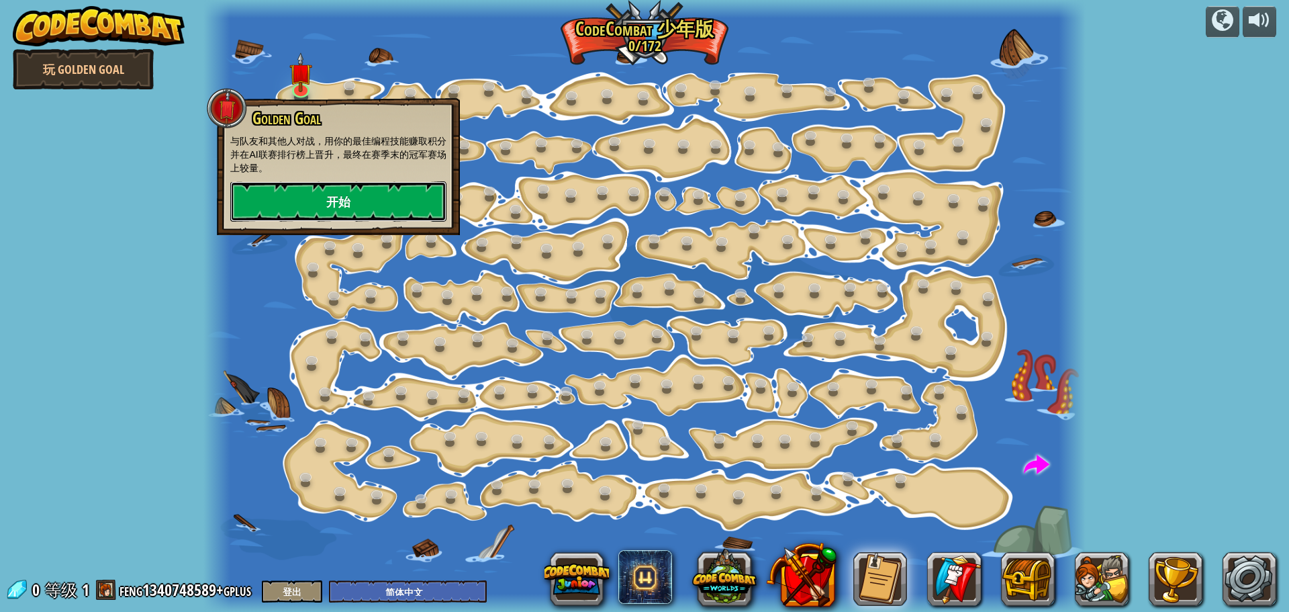
click at [350, 199] on link "开始" at bounding box center [338, 201] width 216 height 40
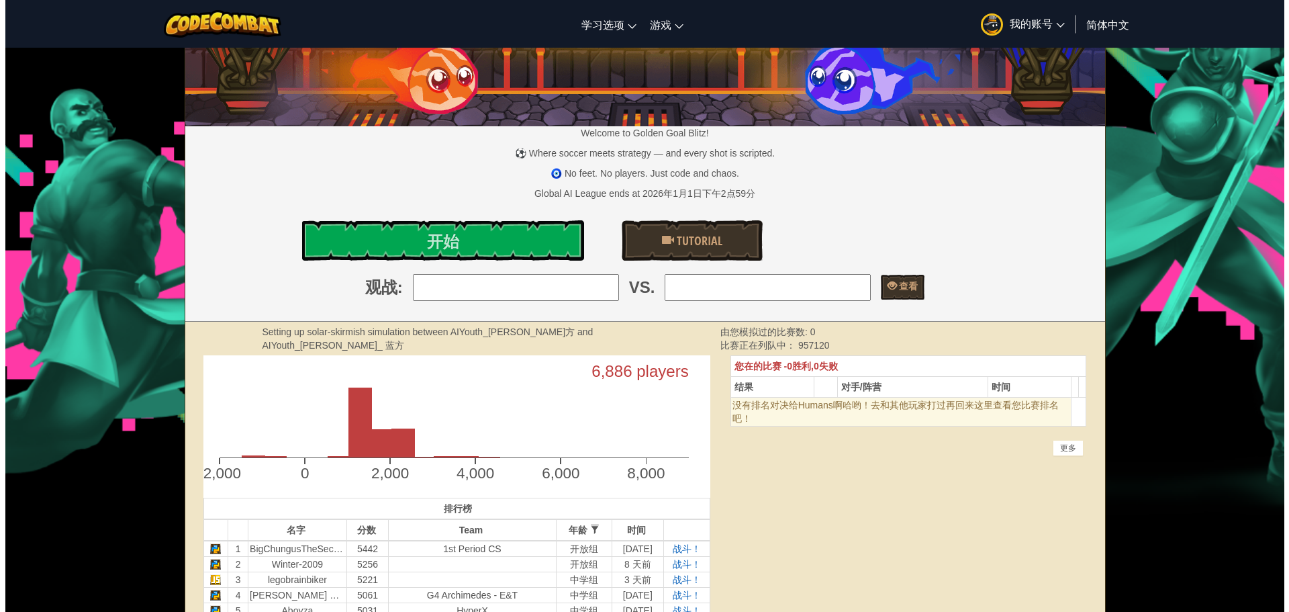
scroll to position [67, 0]
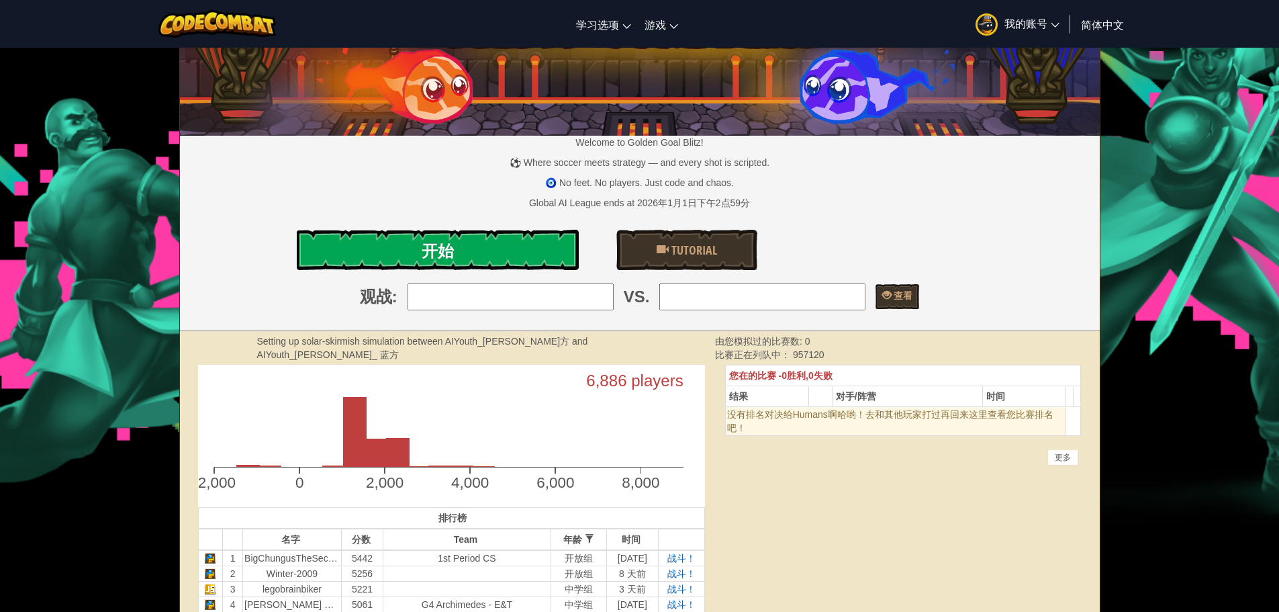
click at [477, 251] on link "开始" at bounding box center [438, 250] width 282 height 40
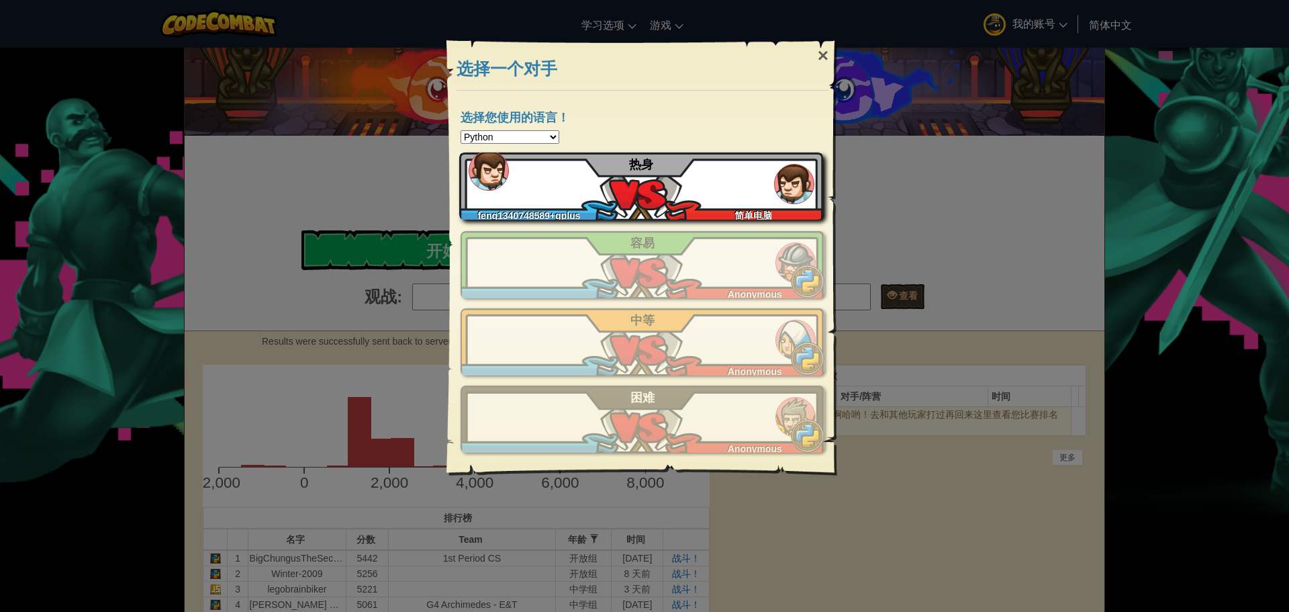
click at [683, 193] on div "feng1340748589+gplus 简单电脑 热身" at bounding box center [641, 185] width 364 height 67
